Goal: Navigation & Orientation: Find specific page/section

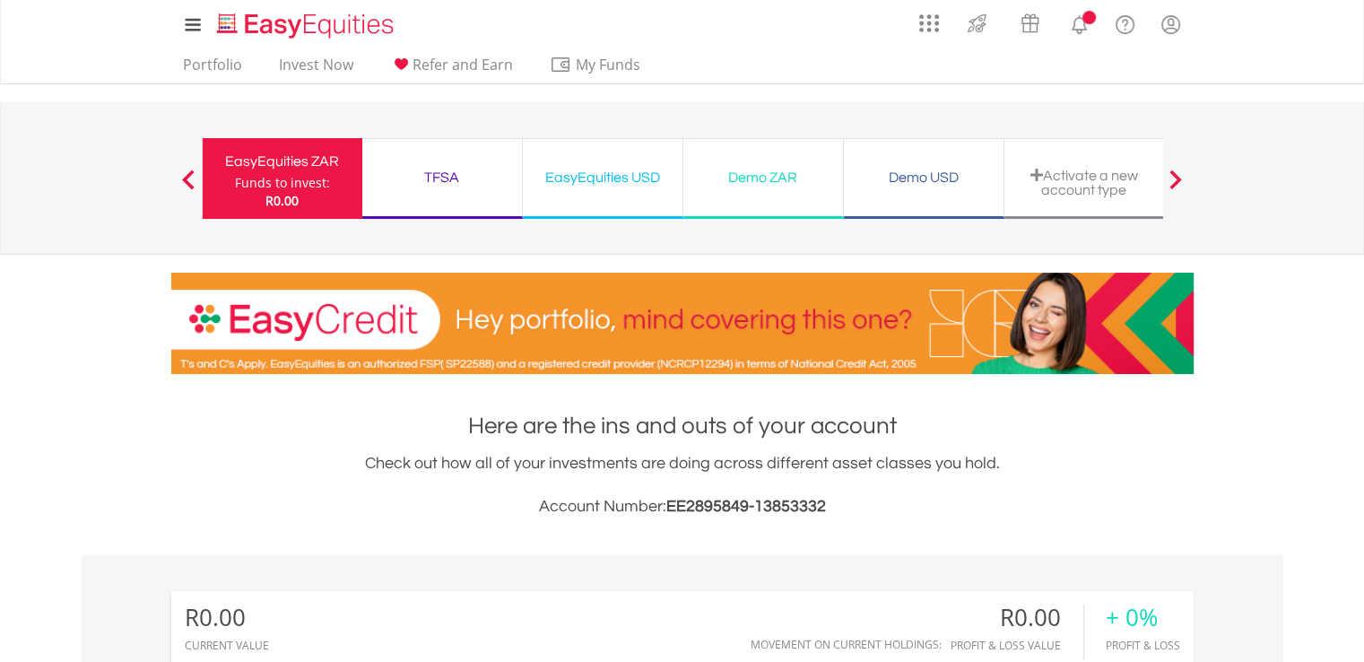
scroll to position [172, 341]
click at [187, 65] on link "Portfolio" at bounding box center [213, 70] width 74 height 28
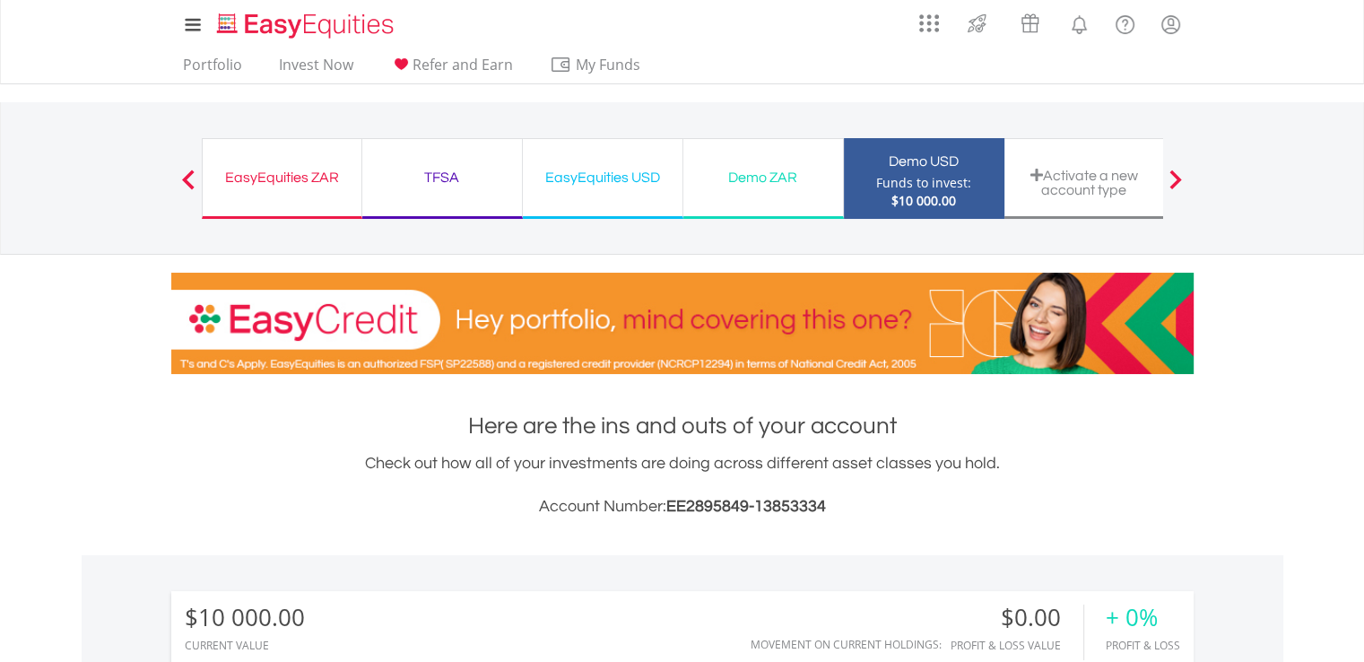
click at [1152, 267] on div at bounding box center [682, 314] width 1049 height 119
click at [759, 195] on div "Demo ZAR Funds to invest: $10 000.00" at bounding box center [763, 178] width 161 height 81
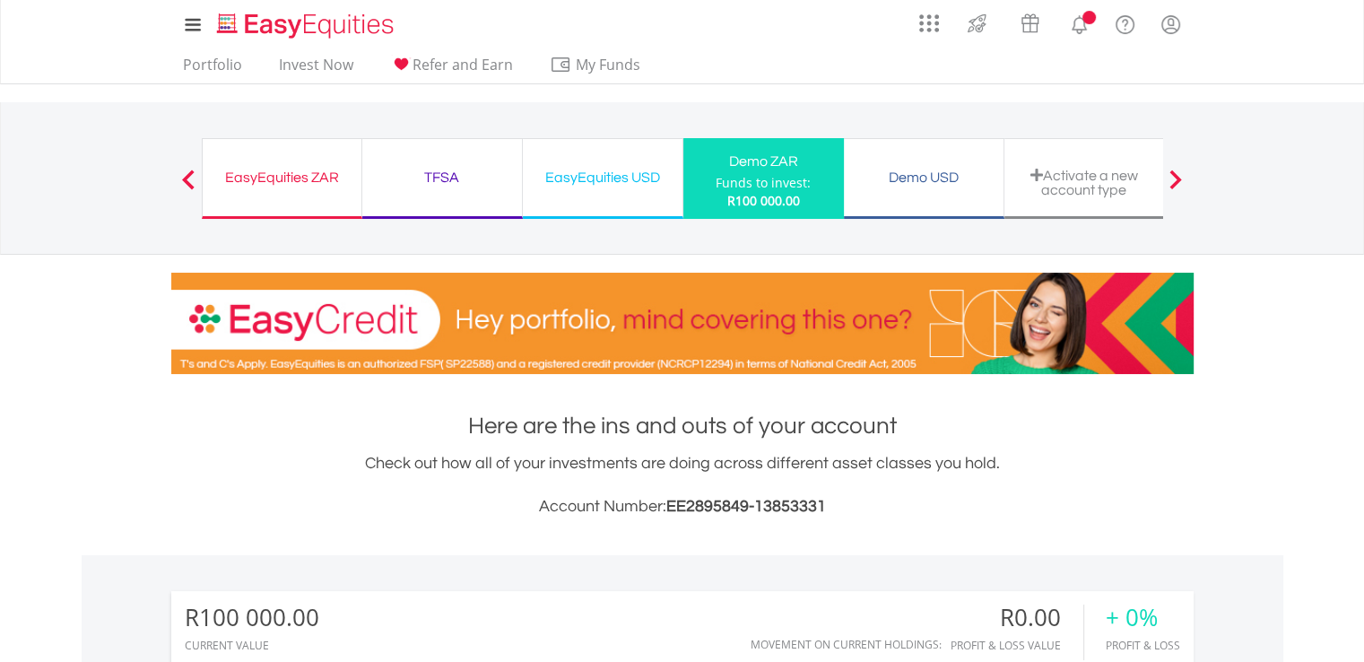
scroll to position [172, 341]
click at [770, 178] on div "Funds to invest:" at bounding box center [763, 183] width 95 height 18
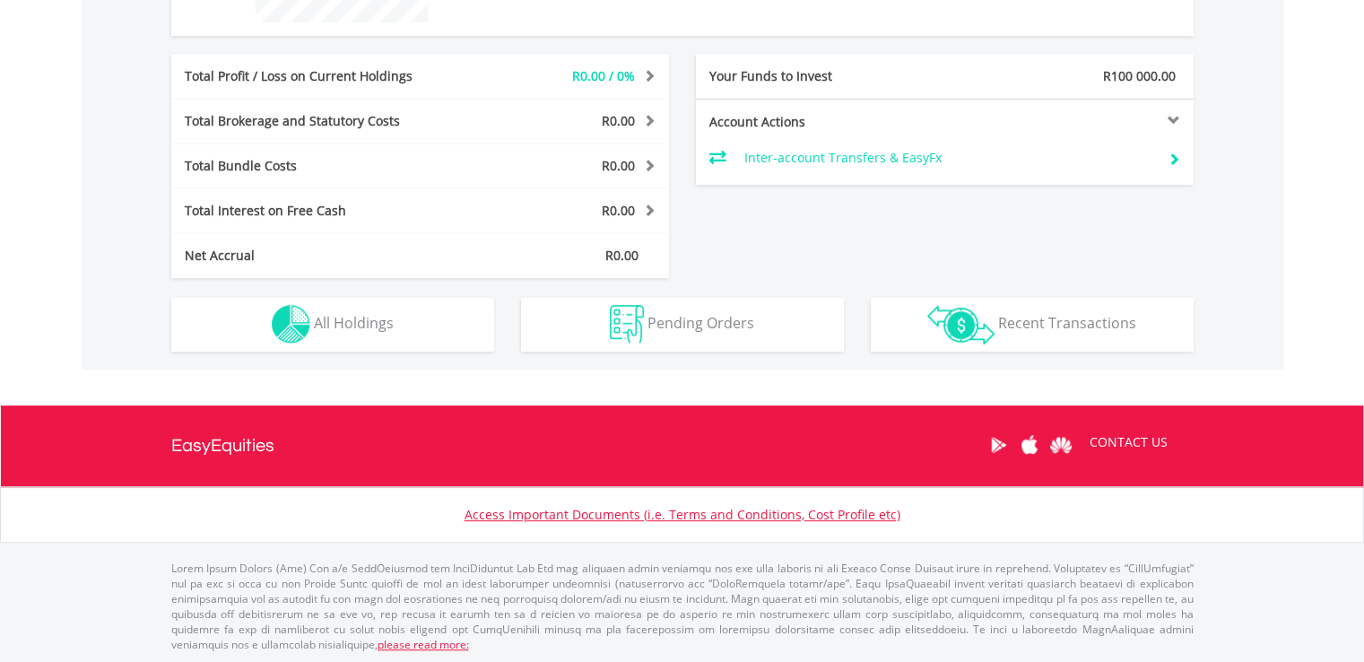
scroll to position [847, 0]
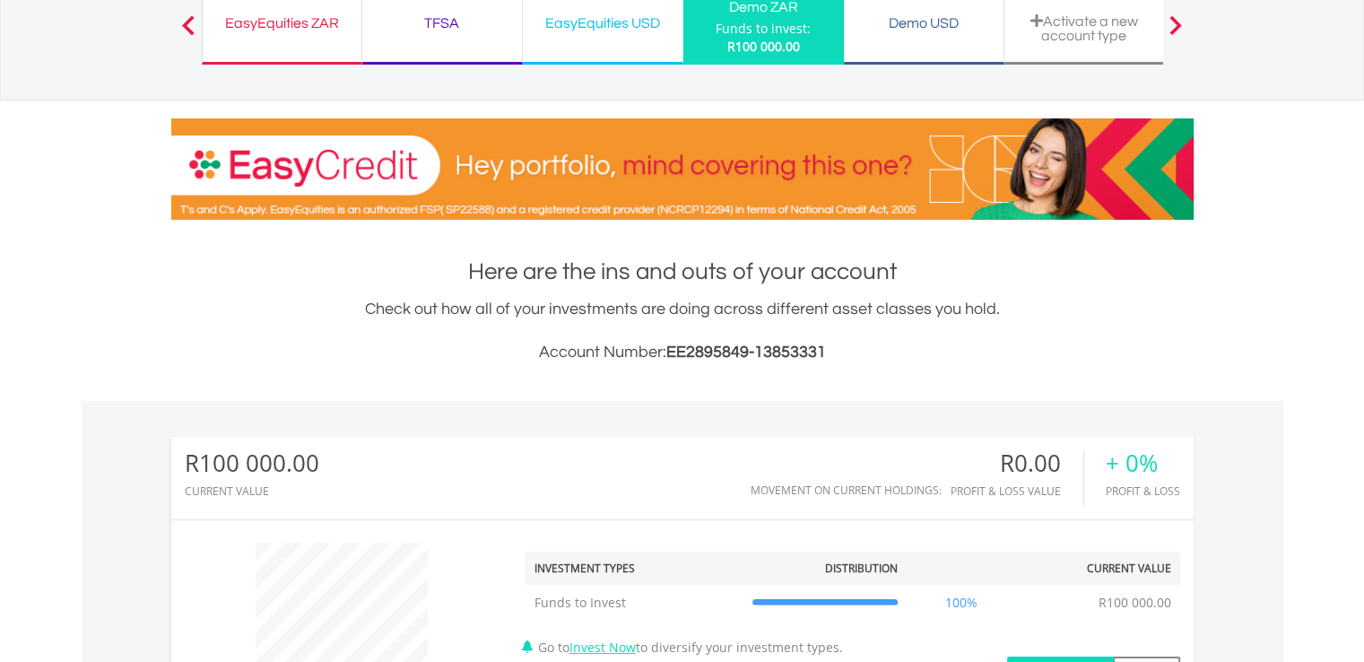
scroll to position [143, 0]
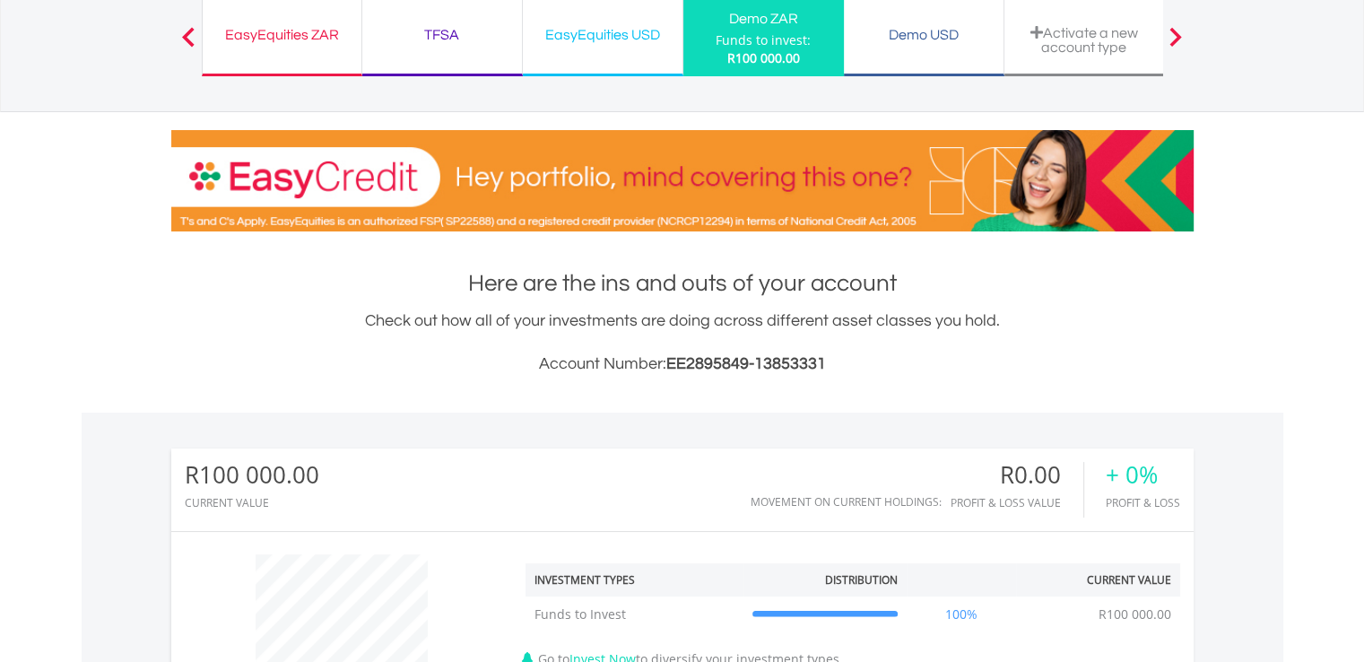
click at [572, 60] on div "EasyEquities USD Funds to invest: R100 000.00" at bounding box center [603, 36] width 161 height 81
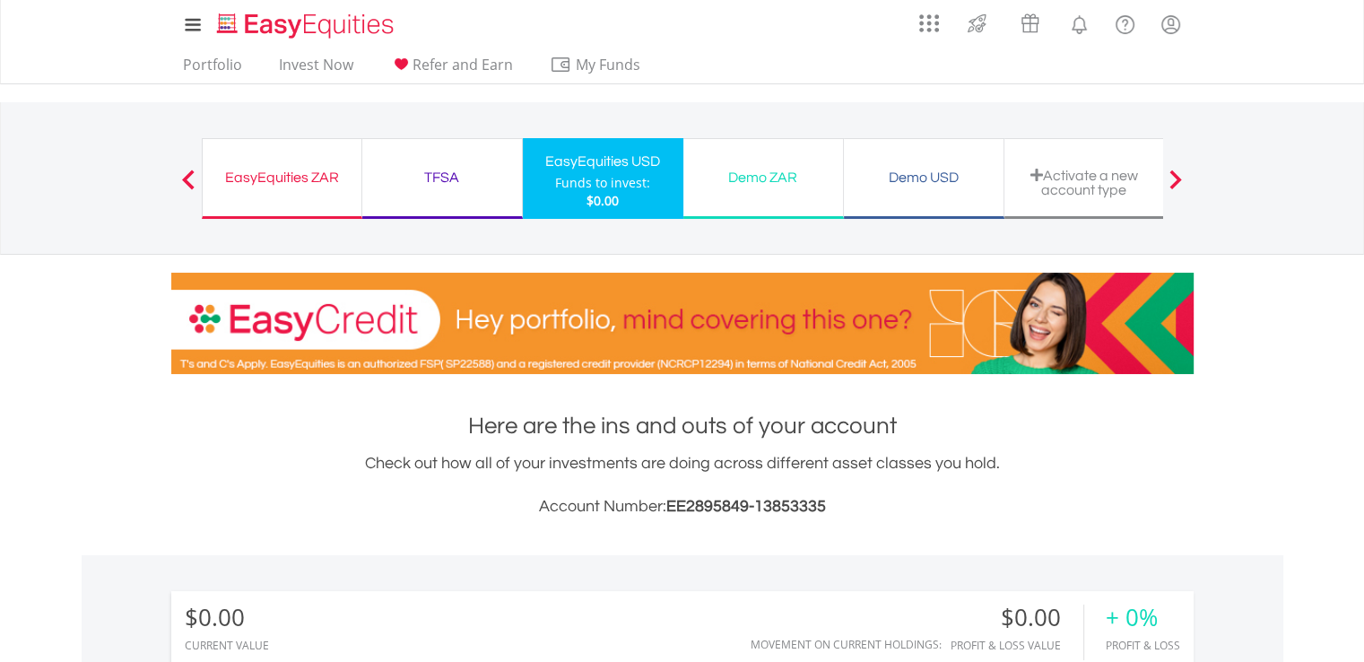
scroll to position [172, 341]
click at [569, 58] on span "My Funds" at bounding box center [608, 64] width 117 height 23
click at [422, 166] on div "TFSA" at bounding box center [442, 177] width 138 height 25
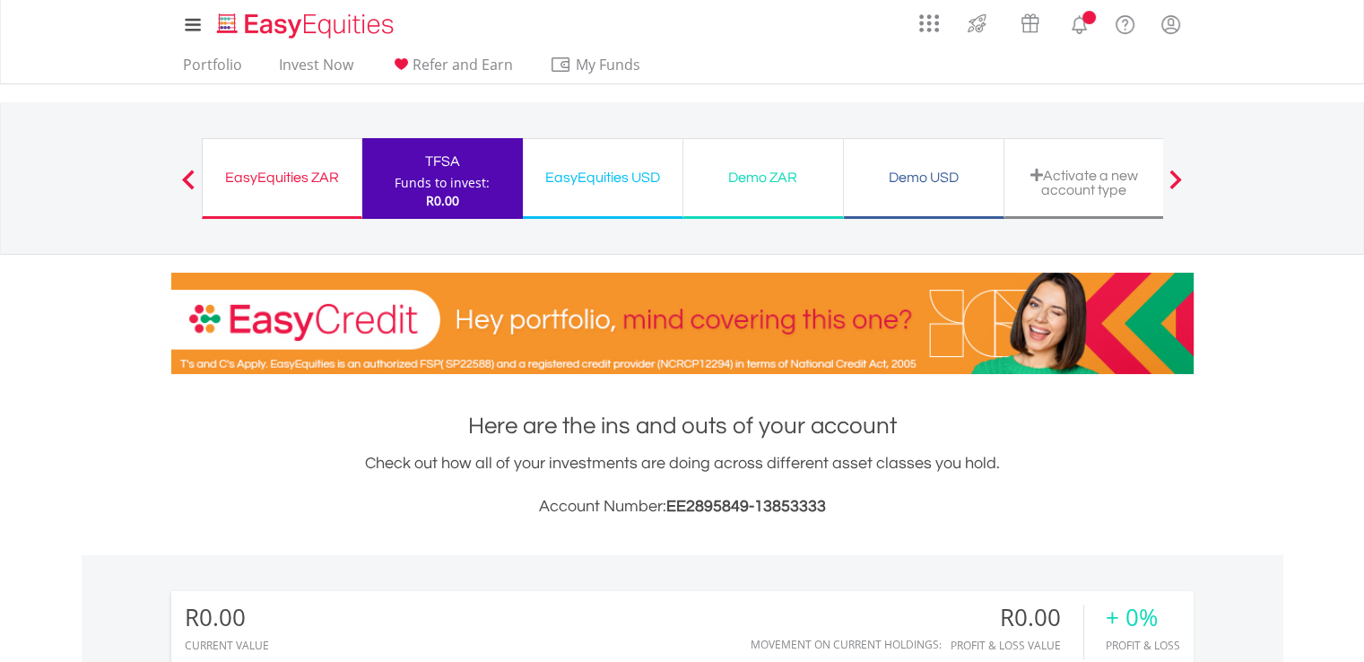
click at [422, 166] on div "TFSA" at bounding box center [442, 161] width 139 height 25
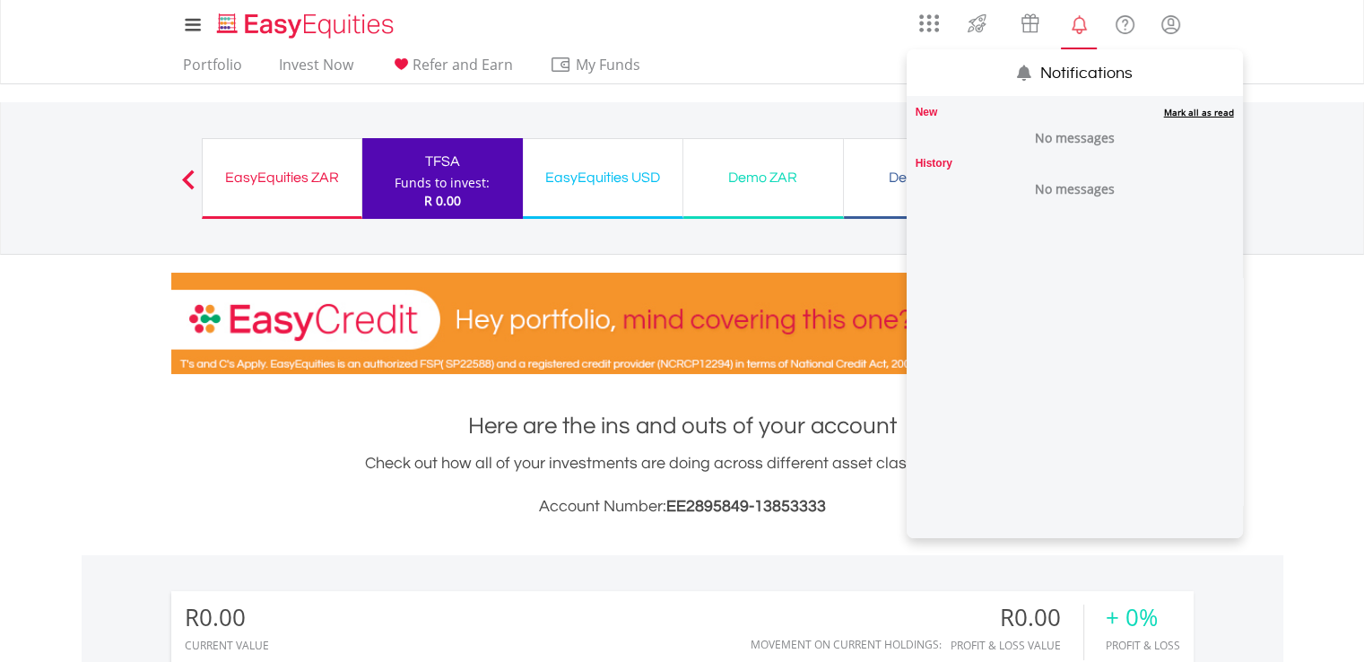
scroll to position [172, 341]
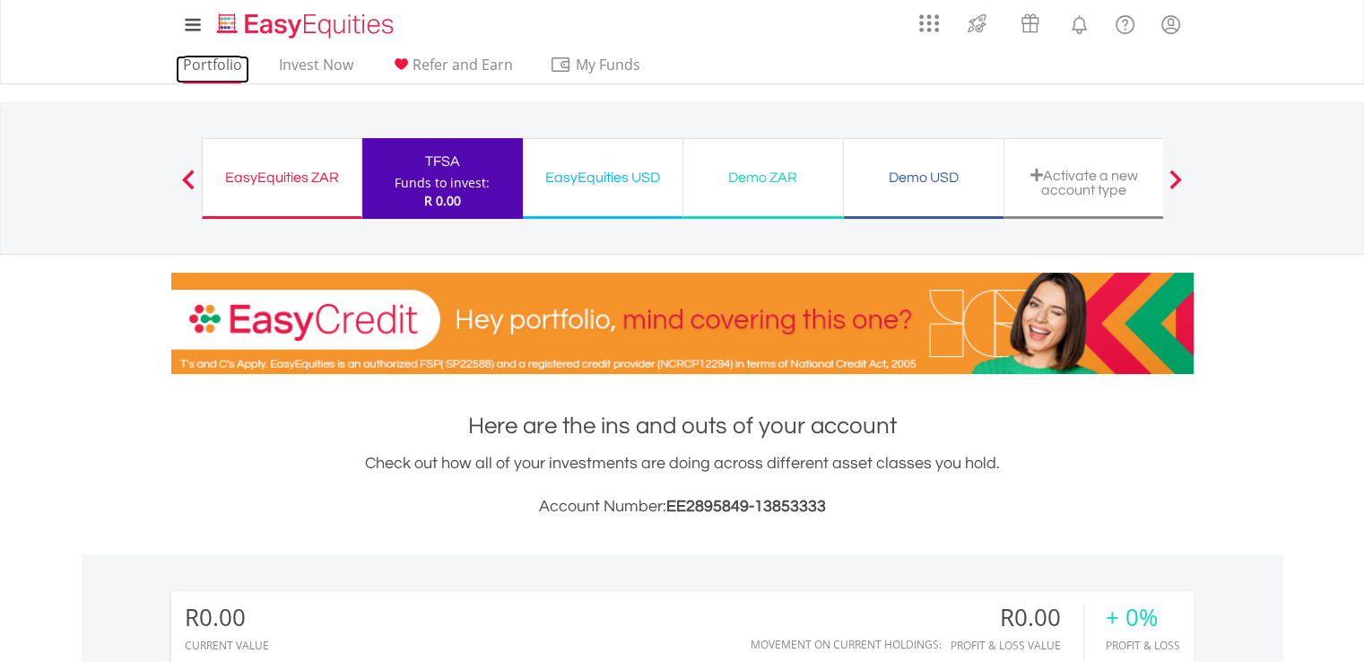
click at [219, 63] on link "Portfolio" at bounding box center [213, 70] width 74 height 28
